Goal: Task Accomplishment & Management: Manage account settings

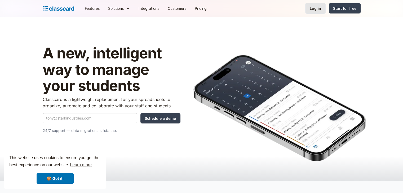
click at [307, 10] on link "Log in" at bounding box center [315, 8] width 20 height 11
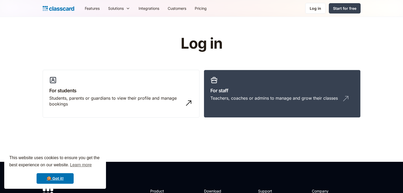
click at [283, 89] on h3 "For staff" at bounding box center [282, 90] width 144 height 7
